Goal: Task Accomplishment & Management: Use online tool/utility

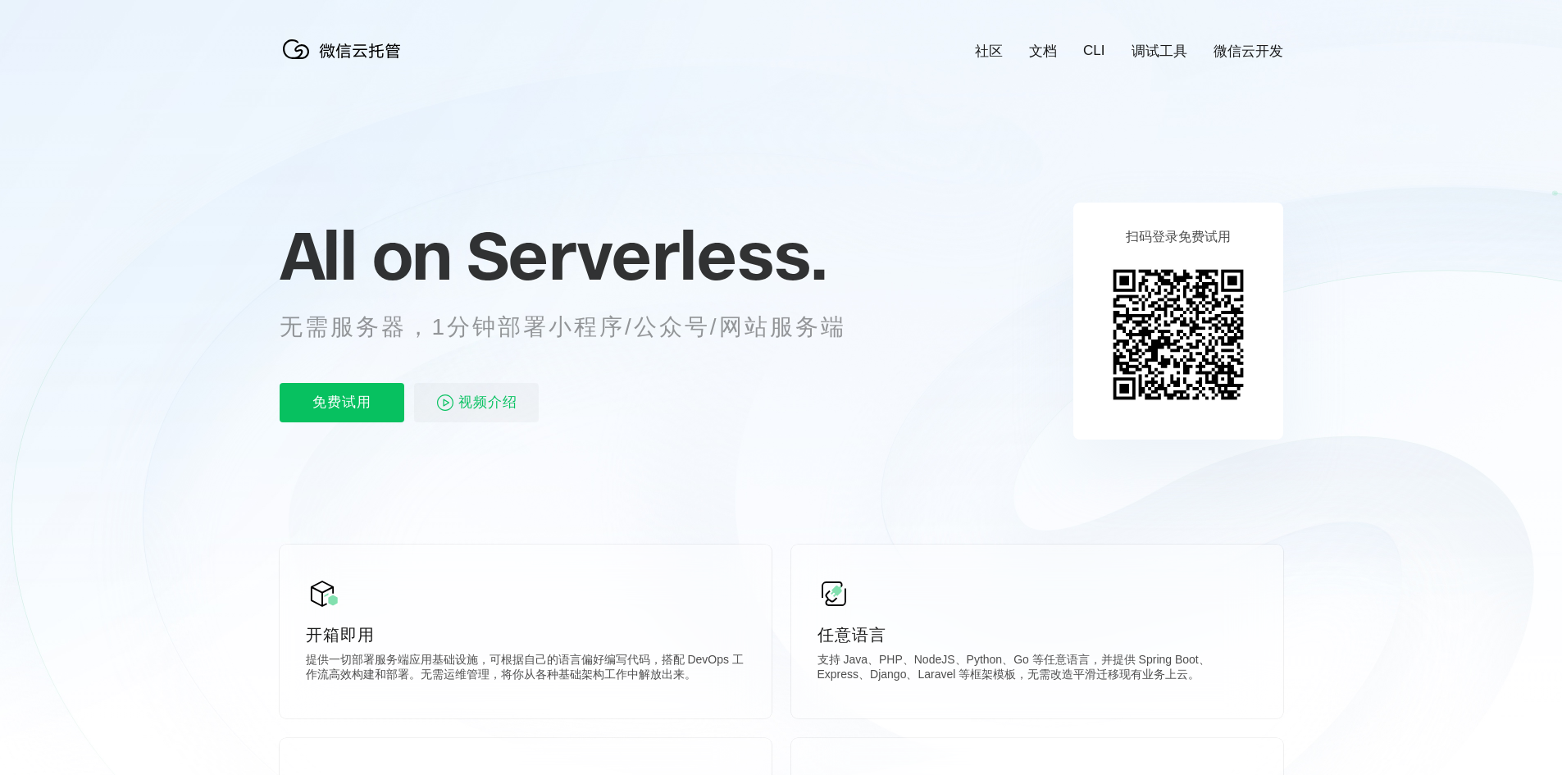
scroll to position [0, 2915]
drag, startPoint x: 673, startPoint y: 325, endPoint x: 848, endPoint y: 324, distance: 174.6
click at [848, 324] on p "无需服务器，1分钟部署小程序/公众号/网站服务端" at bounding box center [578, 327] width 597 height 33
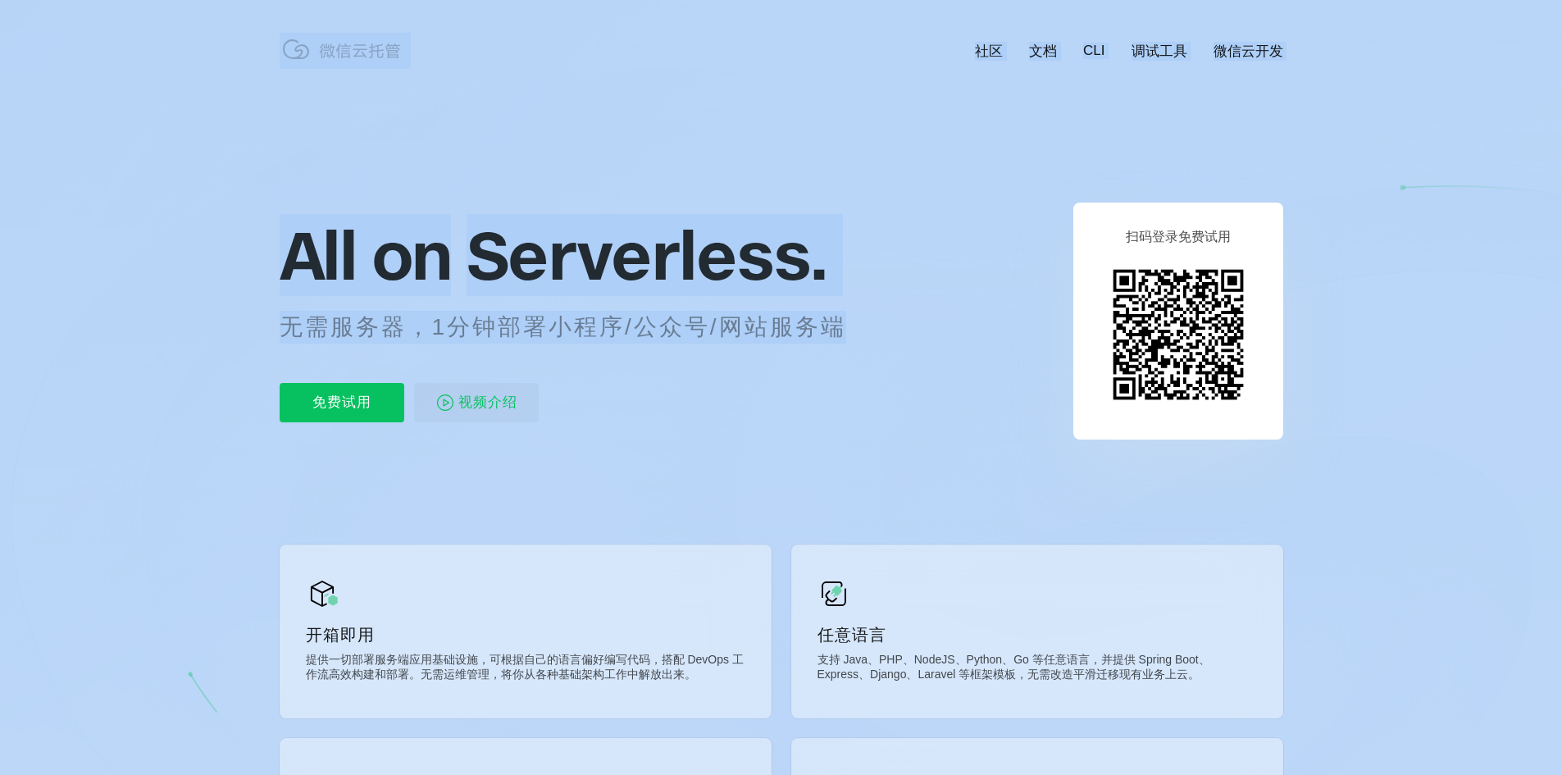
drag, startPoint x: 868, startPoint y: 327, endPoint x: 261, endPoint y: 329, distance: 607.4
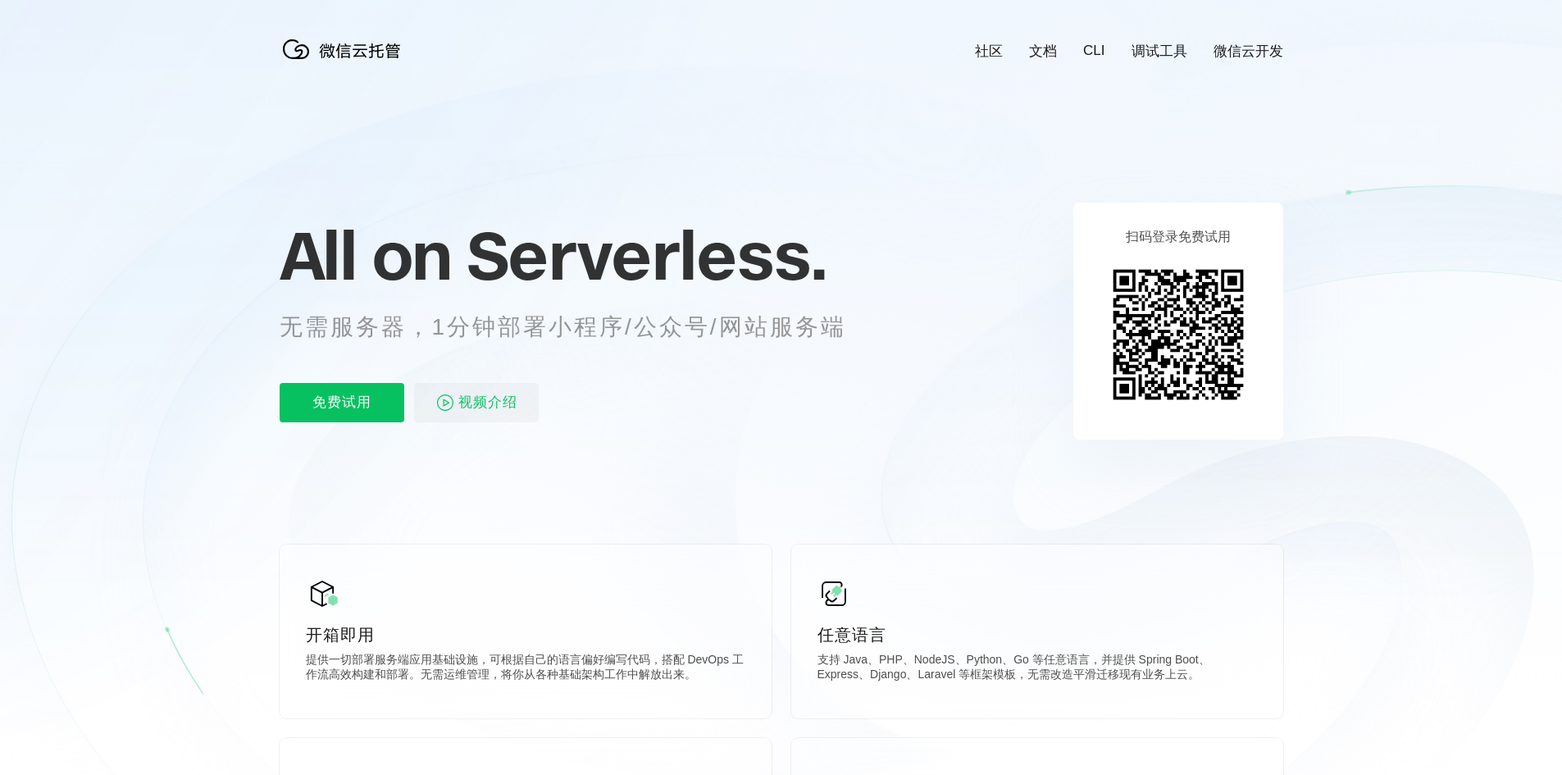
click at [889, 327] on icon at bounding box center [781, 442] width 1574 height 885
click at [353, 400] on p "免费试用" at bounding box center [342, 402] width 125 height 39
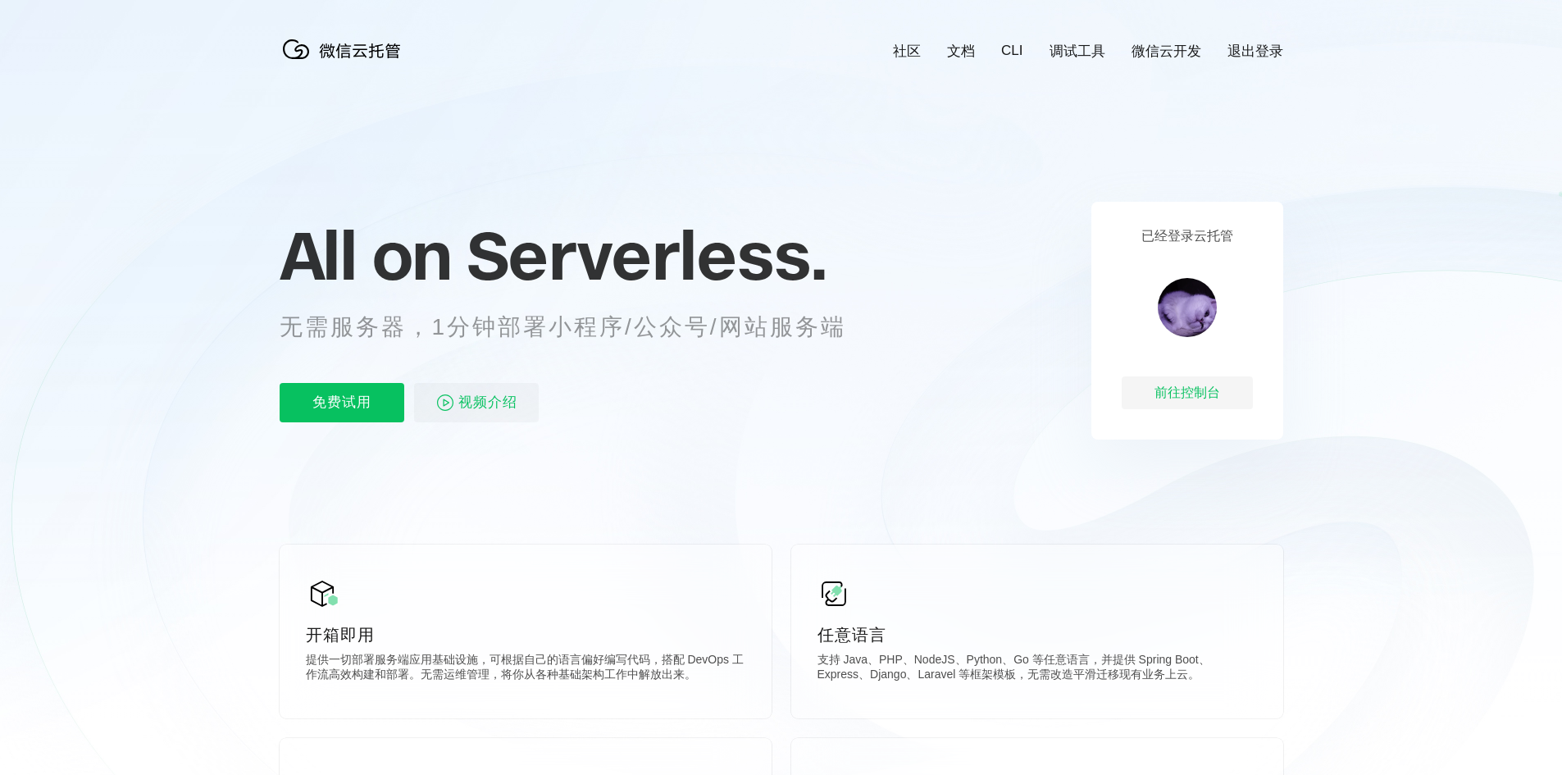
scroll to position [0, 2915]
click at [1449, 125] on icon at bounding box center [781, 442] width 1574 height 885
click at [1217, 390] on div "前往控制台" at bounding box center [1186, 392] width 131 height 33
